Goal: Subscribe to service/newsletter

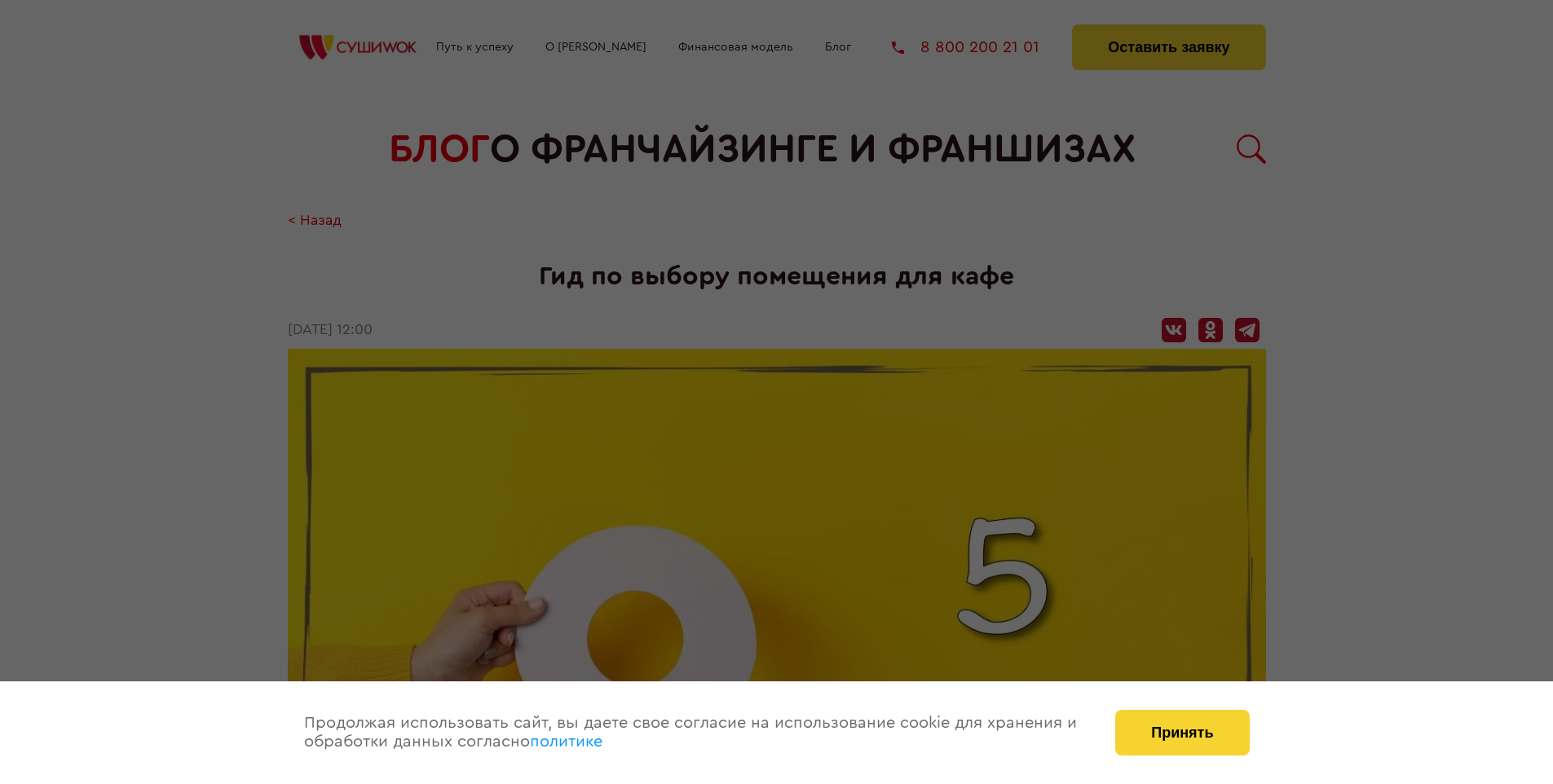
scroll to position [1709, 0]
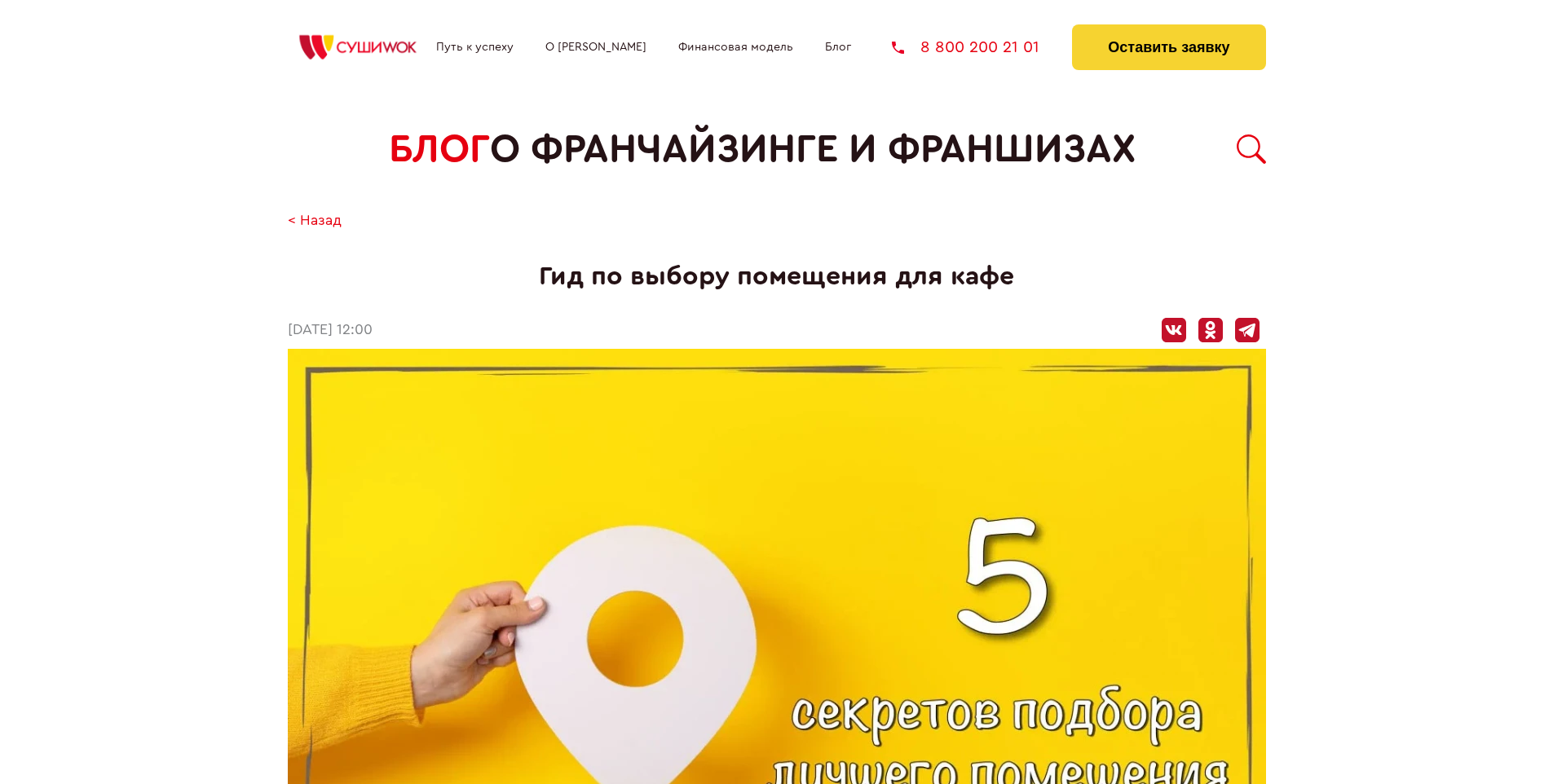
scroll to position [1709, 0]
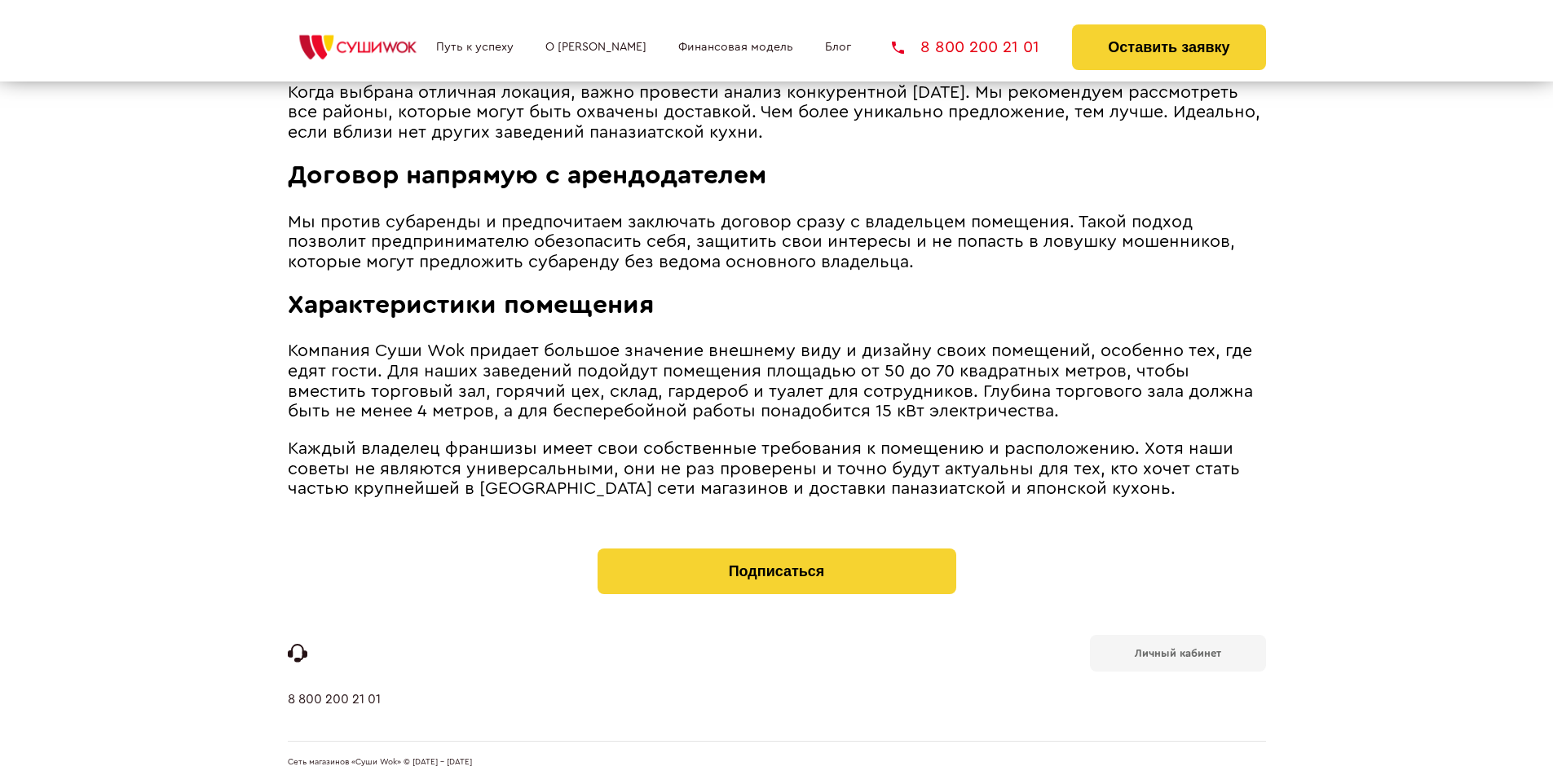
click at [1177, 652] on b "Личный кабинет" at bounding box center [1178, 653] width 86 height 10
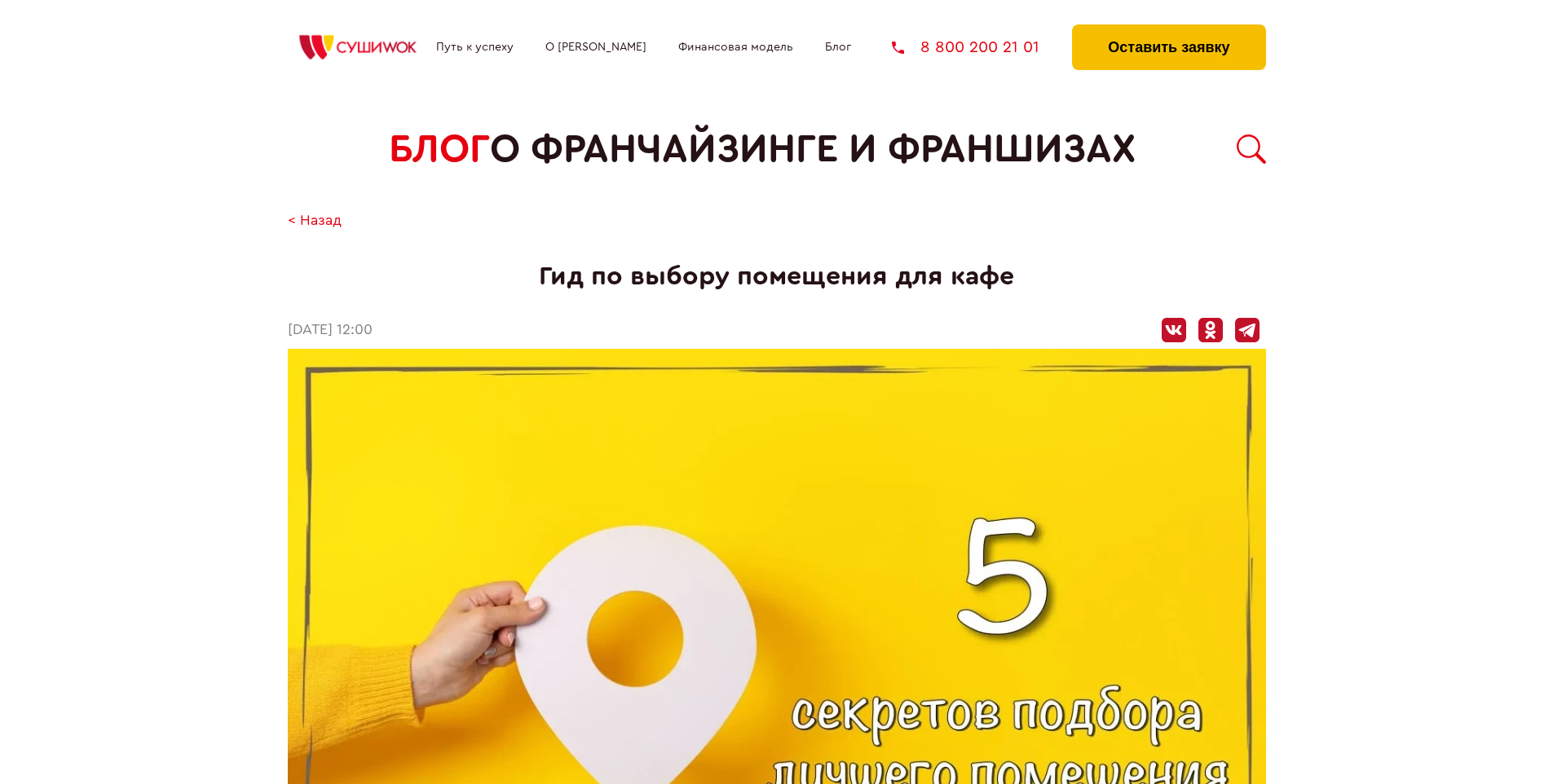
click at [1169, 28] on button "Оставить заявку" at bounding box center [1169, 47] width 193 height 45
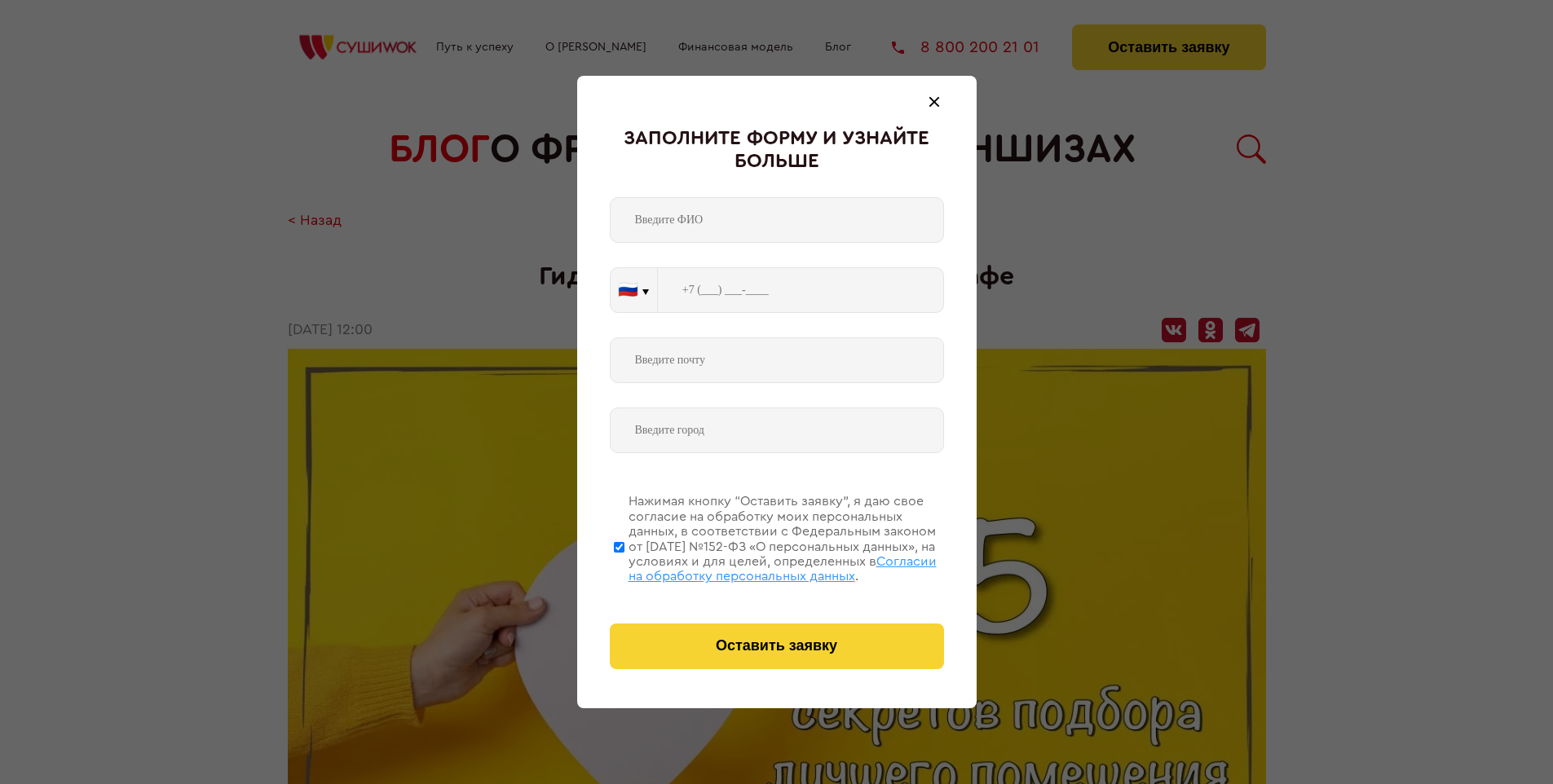
click at [756, 567] on span "Согласии на обработку персональных данных" at bounding box center [782, 568] width 308 height 27
click at [624, 567] on input "Нажимая кнопку “Оставить заявку”, я даю свое согласие на обработку моих персона…" at bounding box center [619, 547] width 10 height 130
checkbox input "false"
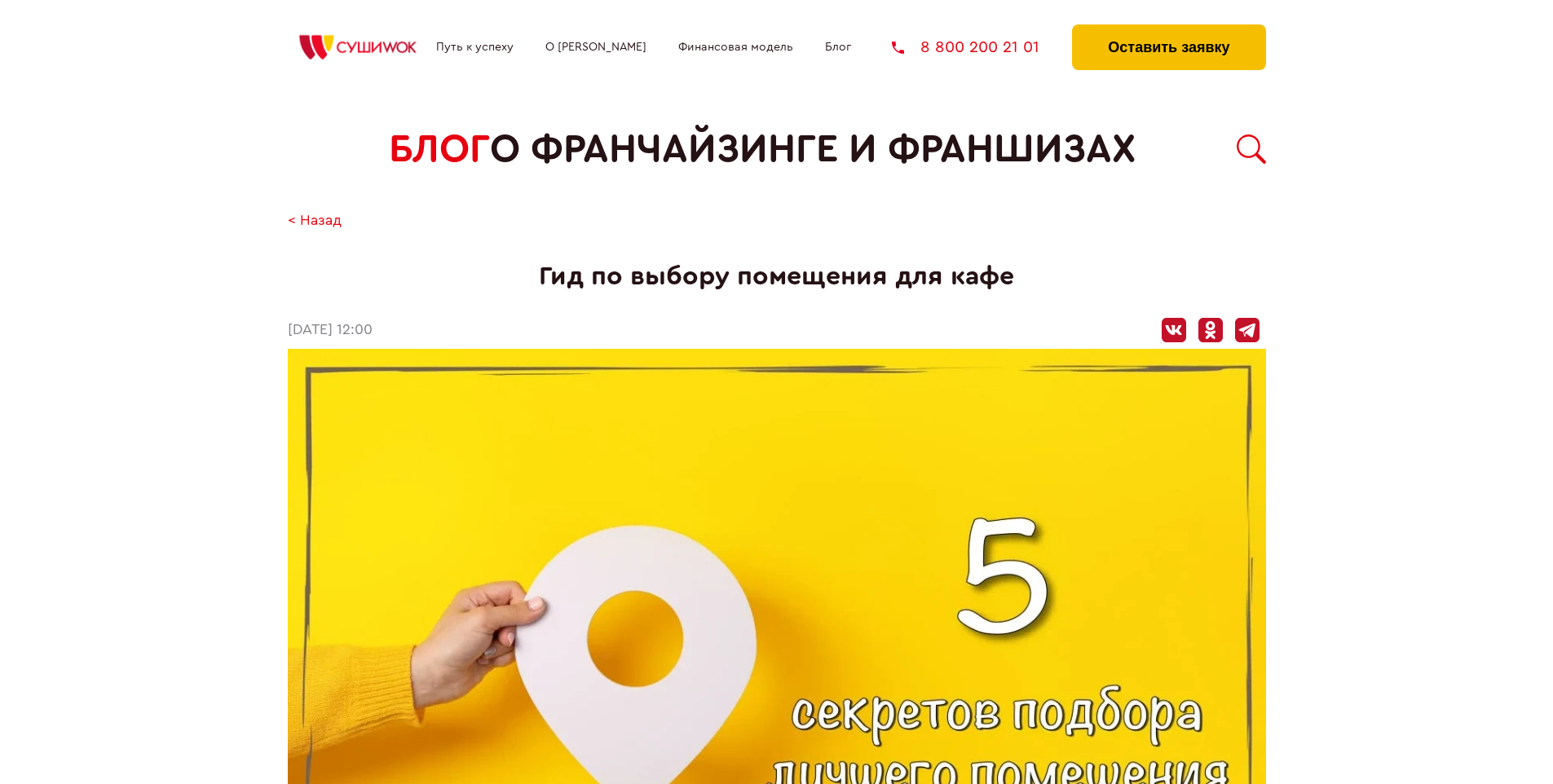
click at [1169, 28] on button "Оставить заявку" at bounding box center [1169, 47] width 193 height 45
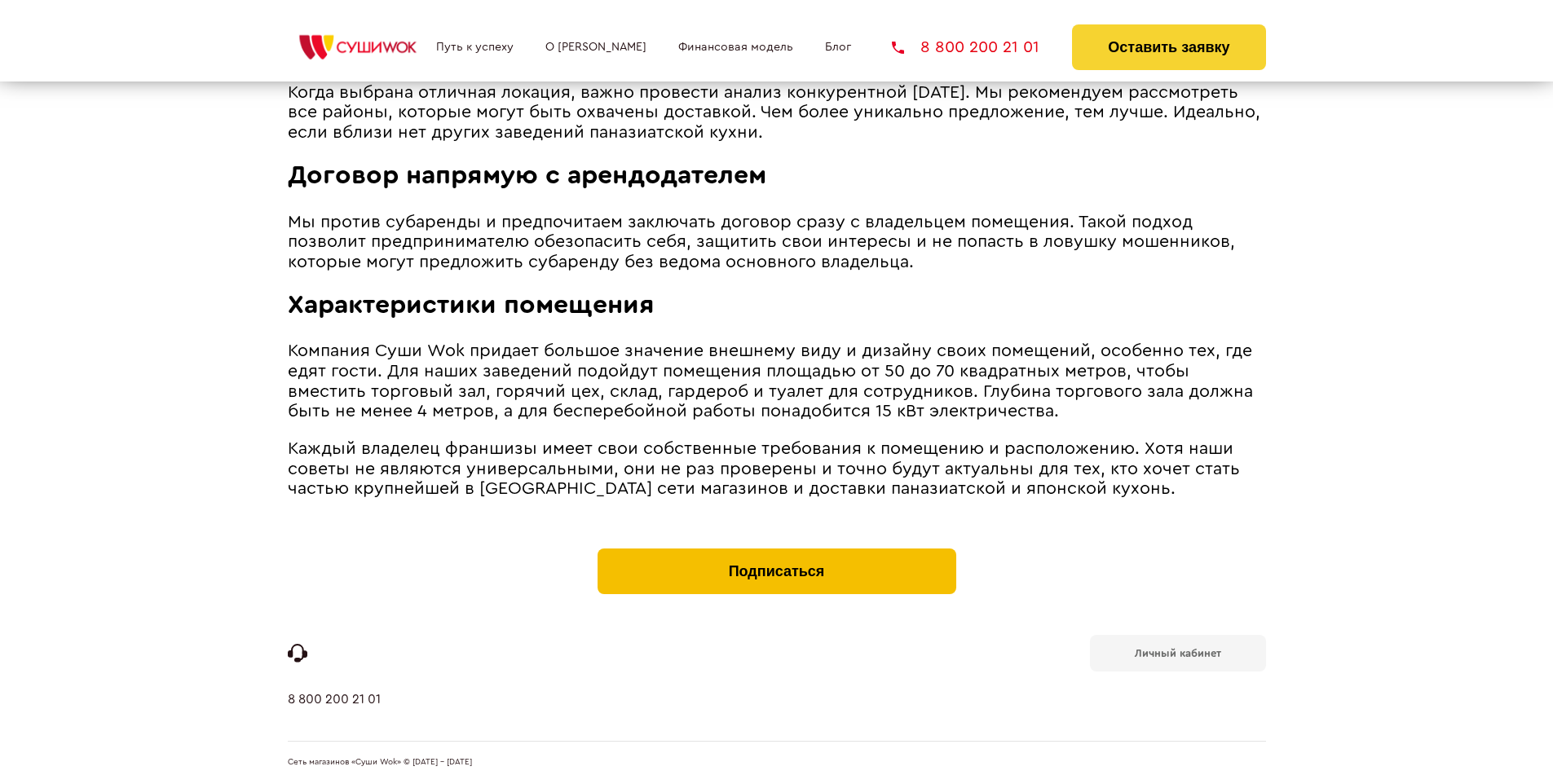
click at [776, 553] on button "Подписаться" at bounding box center [776, 571] width 359 height 45
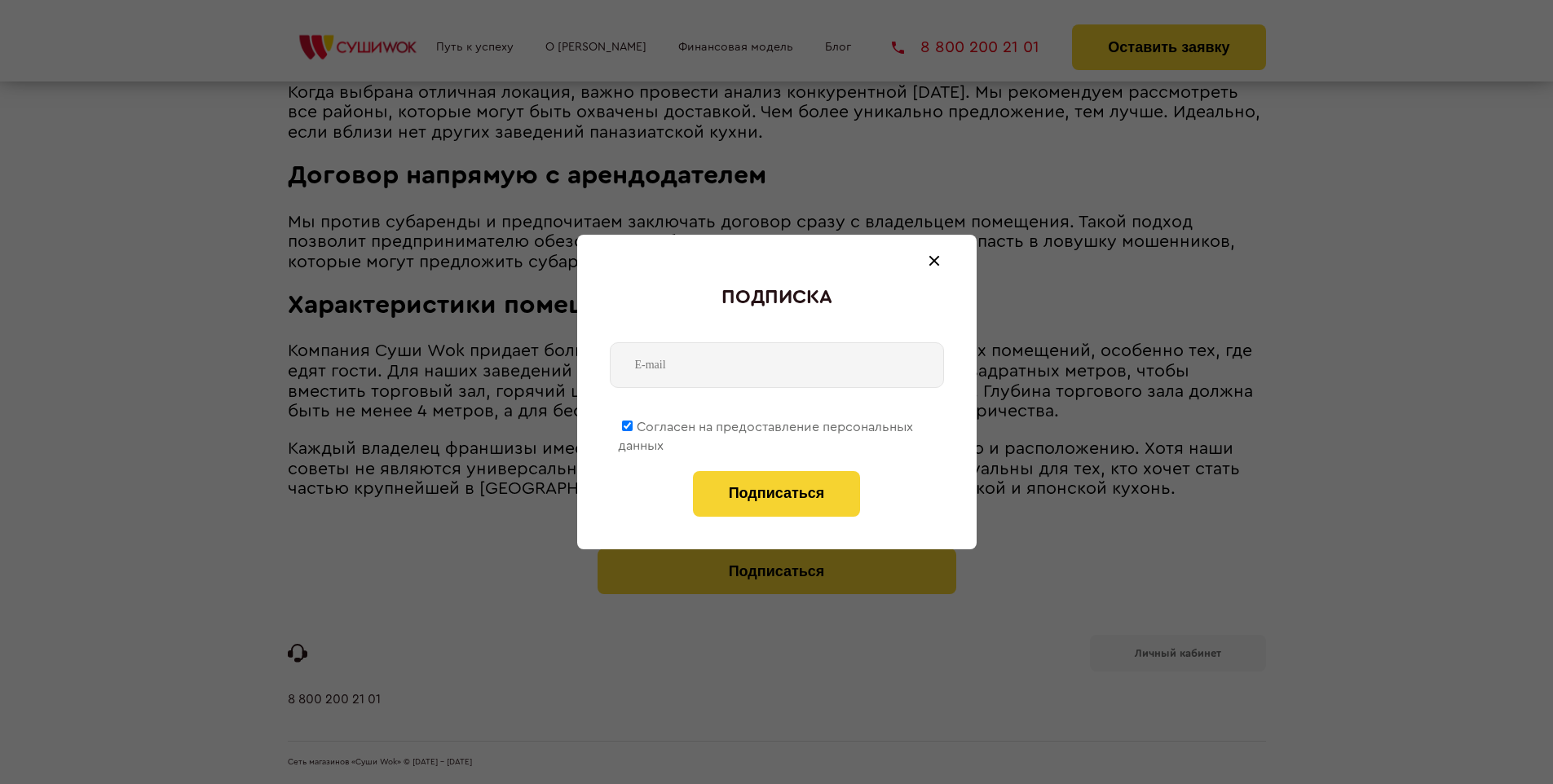
click at [766, 424] on span "Согласен на предоставление персональных данных" at bounding box center [765, 436] width 295 height 32
click at [633, 424] on input "Согласен на предоставление персональных данных" at bounding box center [628, 425] width 10 height 10
checkbox input "false"
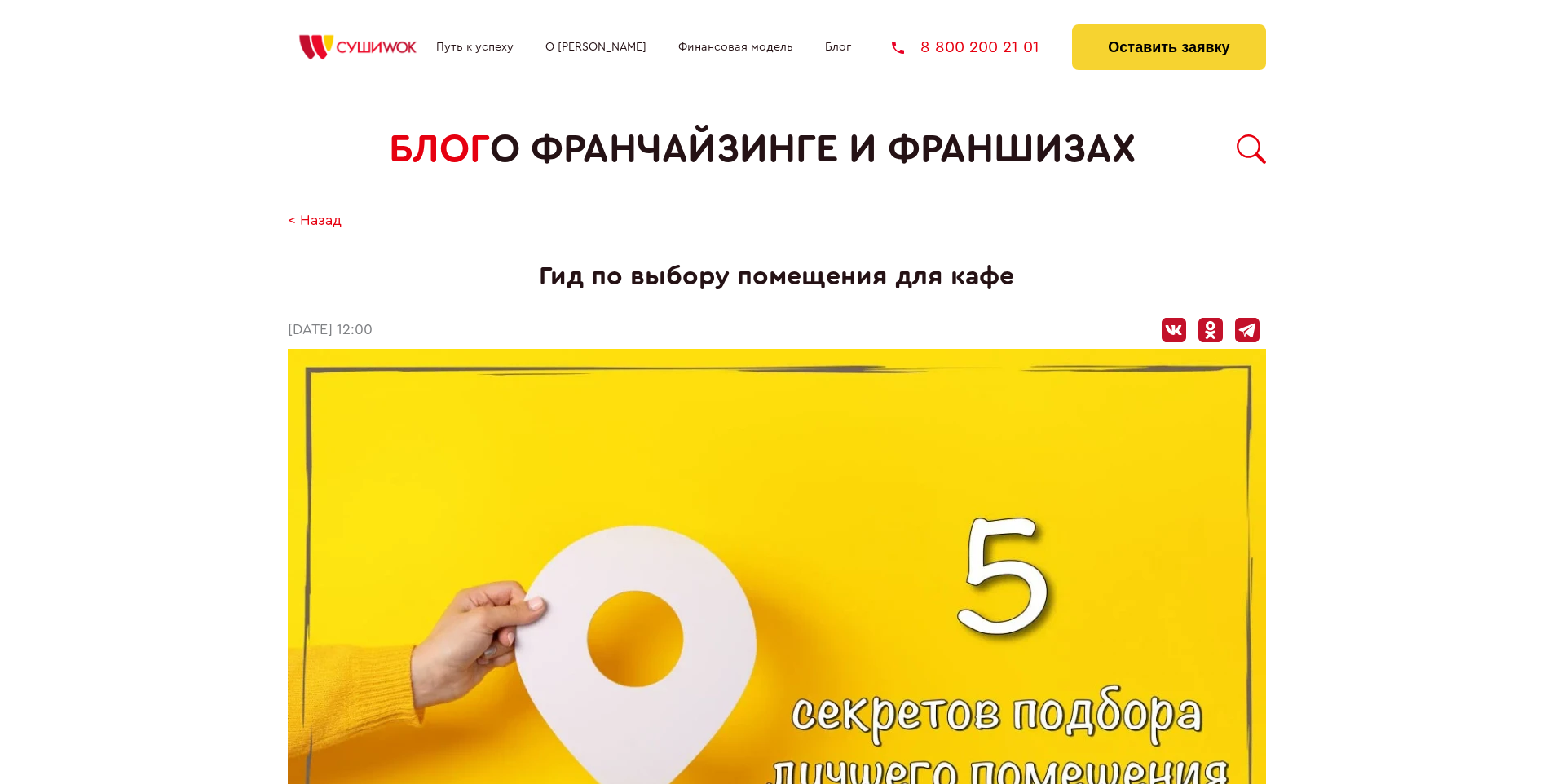
scroll to position [1709, 0]
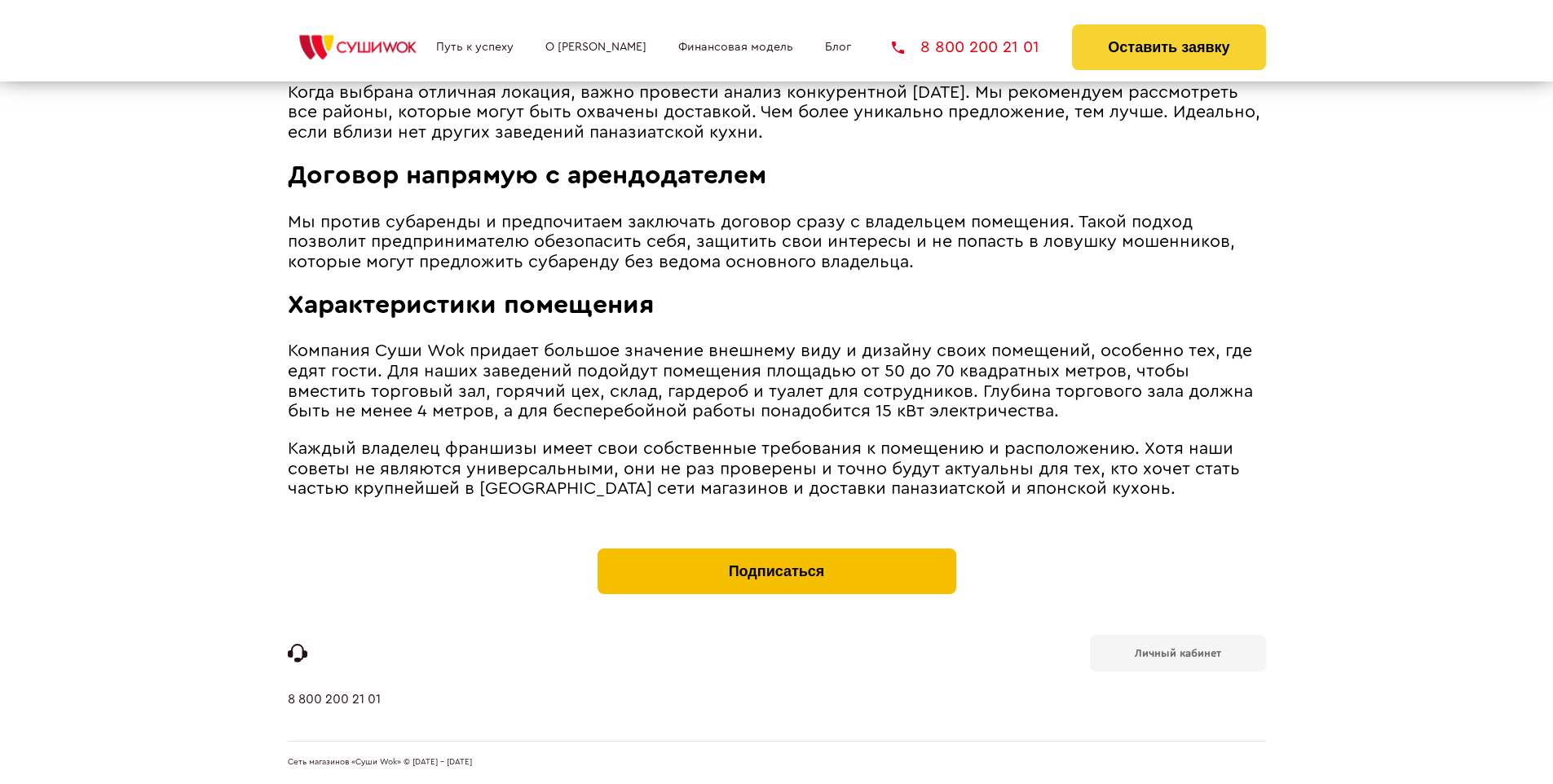
click at [776, 553] on button "Подписаться" at bounding box center [776, 571] width 359 height 45
